Goal: Information Seeking & Learning: Learn about a topic

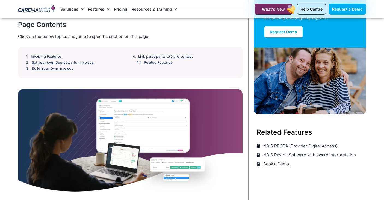
scroll to position [60, 0]
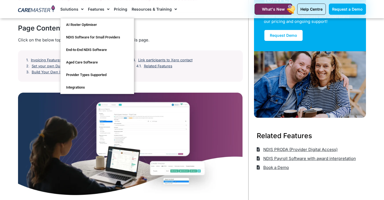
click at [94, 8] on link "Features" at bounding box center [99, 9] width 22 height 18
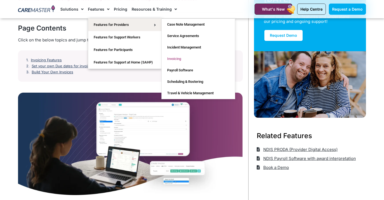
click at [193, 56] on link "Invoicing" at bounding box center [198, 58] width 73 height 11
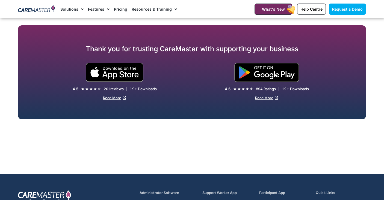
scroll to position [1272, 0]
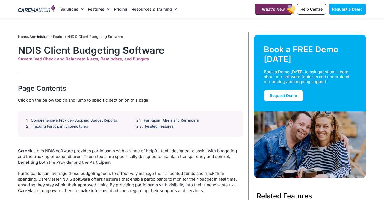
click at [117, 8] on link "Pricing" at bounding box center [120, 9] width 13 height 18
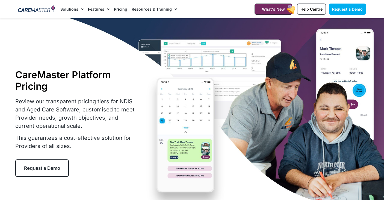
click at [95, 7] on link "Features" at bounding box center [99, 9] width 22 height 18
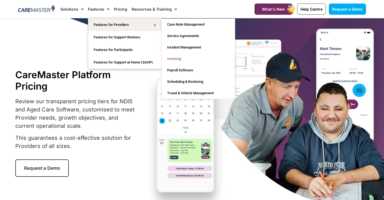
click at [194, 60] on link "Invoicing" at bounding box center [198, 58] width 73 height 11
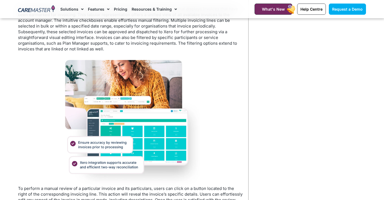
scroll to position [261, 0]
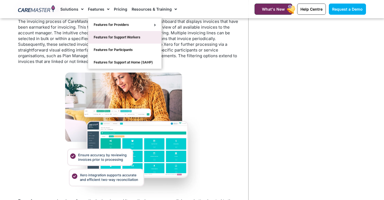
click at [107, 37] on link "Features for Support Workers" at bounding box center [124, 37] width 73 height 13
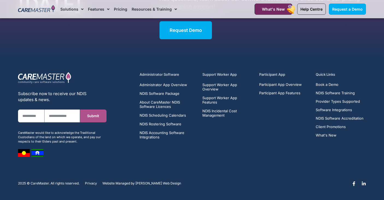
scroll to position [1992, 0]
